Goal: Information Seeking & Learning: Understand process/instructions

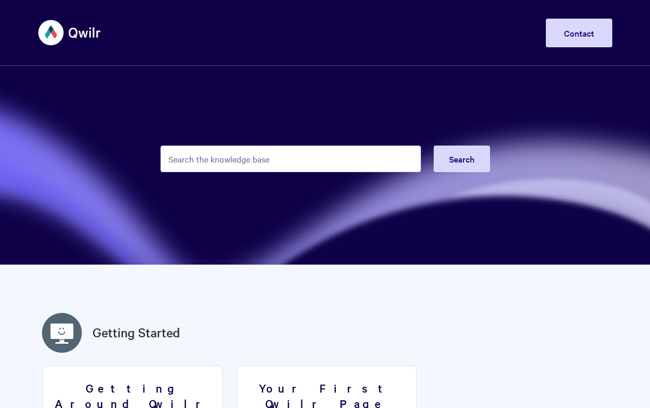
click at [263, 168] on input "Search the knowledge base" at bounding box center [290, 159] width 260 height 27
click at [266, 162] on input "Search the knowledge base" at bounding box center [290, 159] width 260 height 27
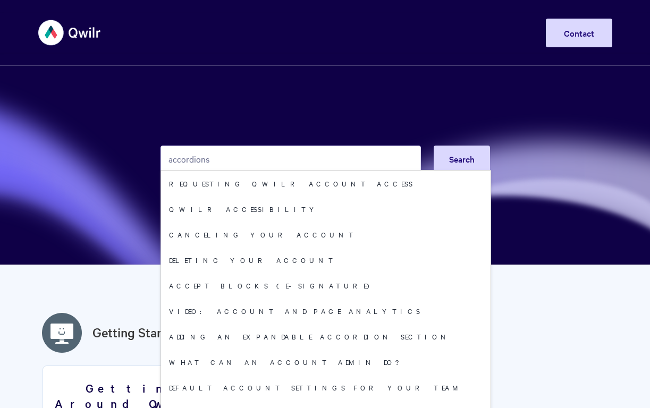
type input "accordions"
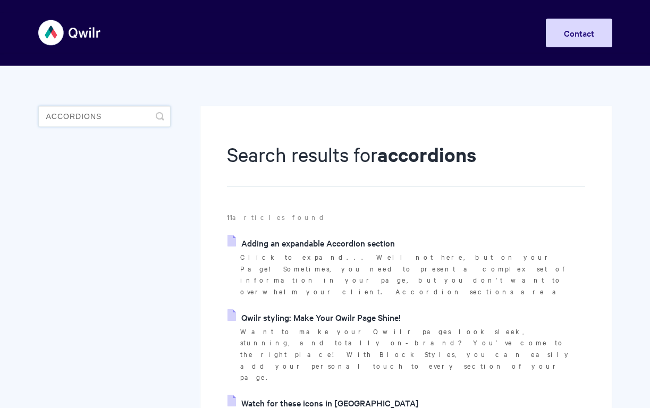
click at [130, 116] on input "accordions" at bounding box center [104, 116] width 132 height 21
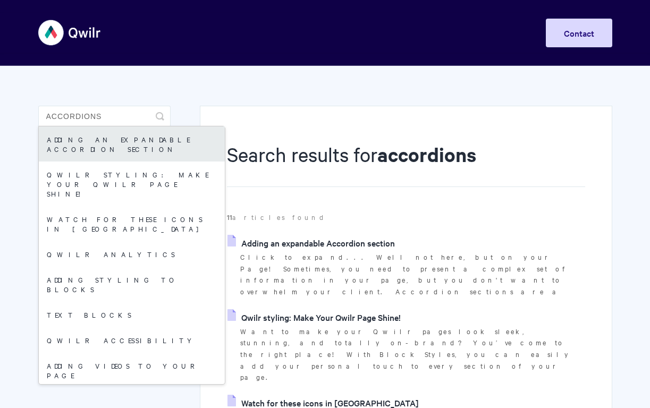
click at [118, 149] on link "Adding an expandable Accordion section" at bounding box center [132, 143] width 186 height 35
